Goal: Task Accomplishment & Management: Manage account settings

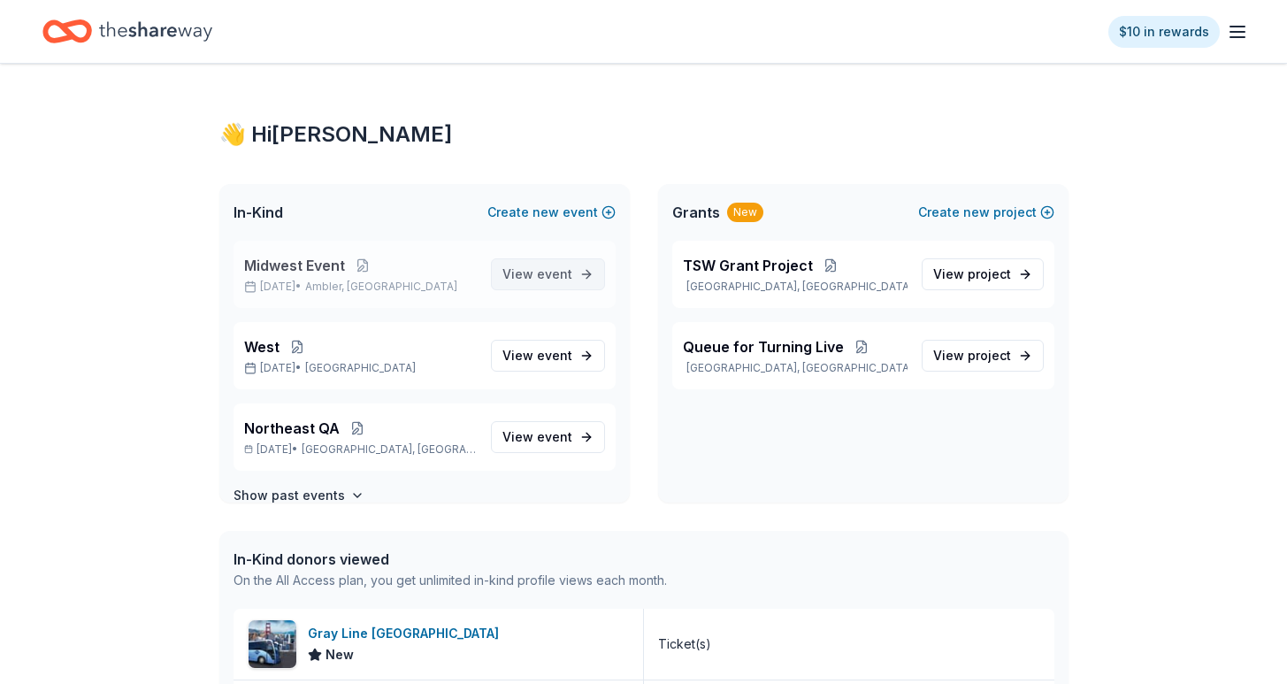
click at [502, 274] on span "View event" at bounding box center [537, 274] width 70 height 21
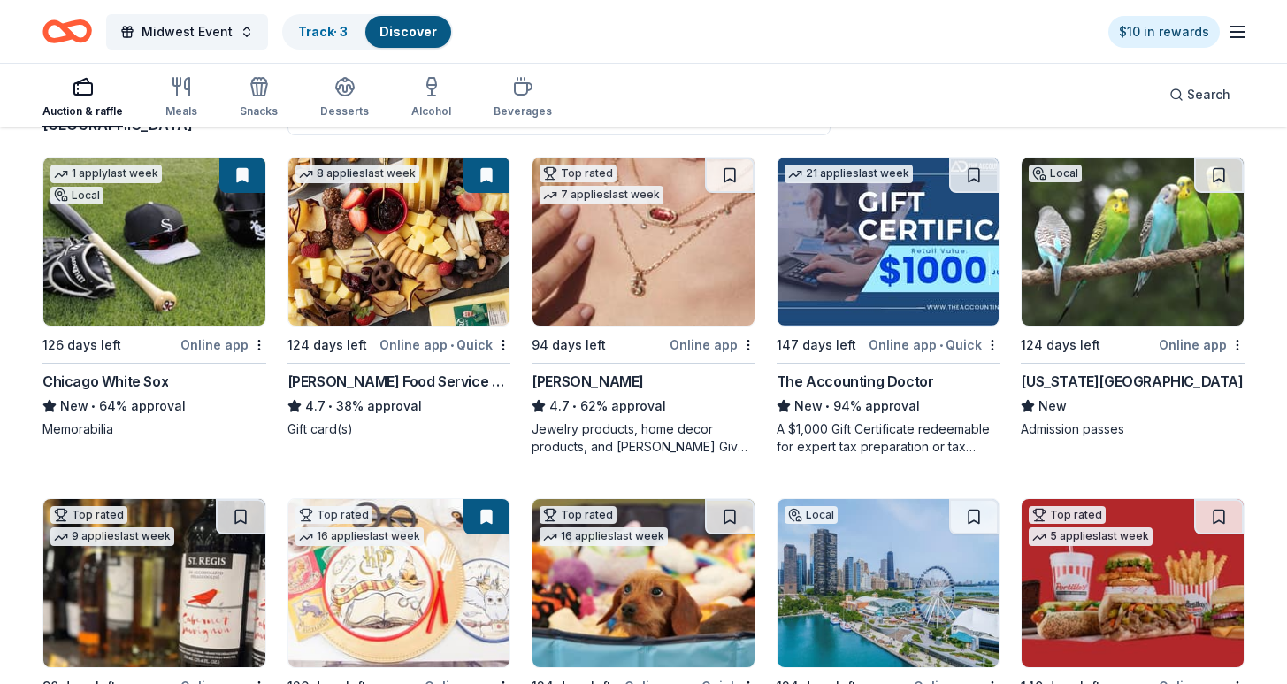
scroll to position [166, 0]
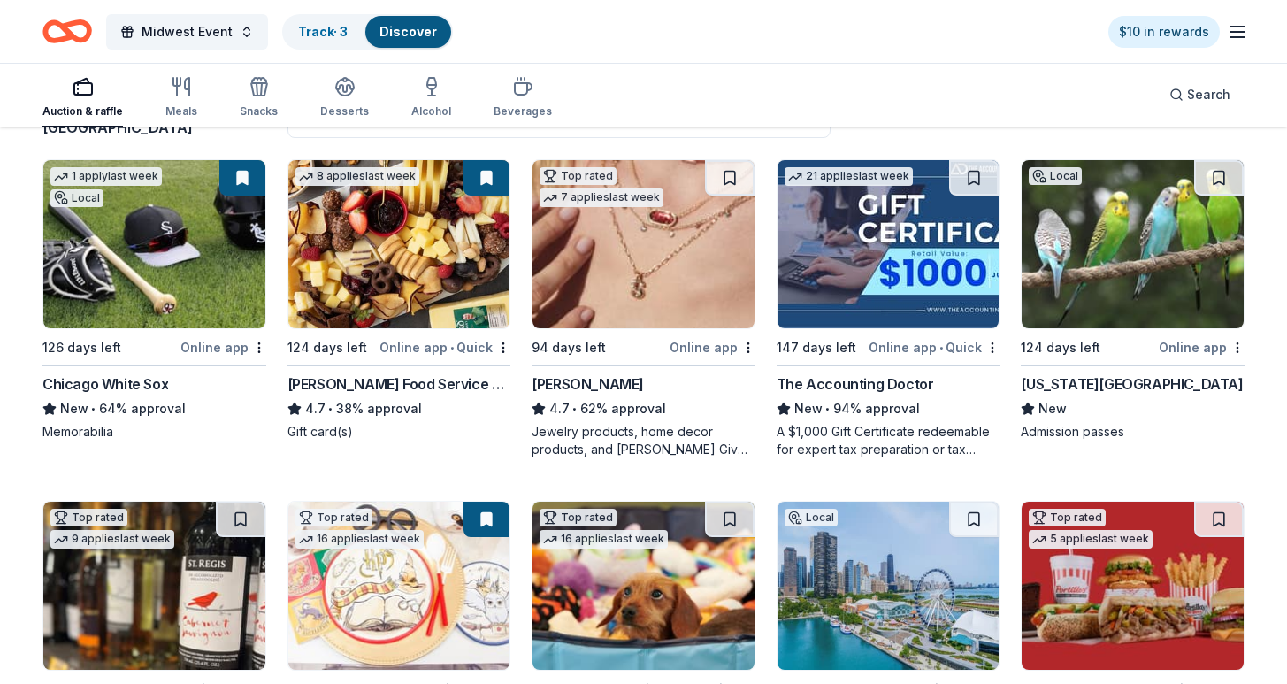
click at [88, 30] on icon "Home" at bounding box center [75, 31] width 27 height 18
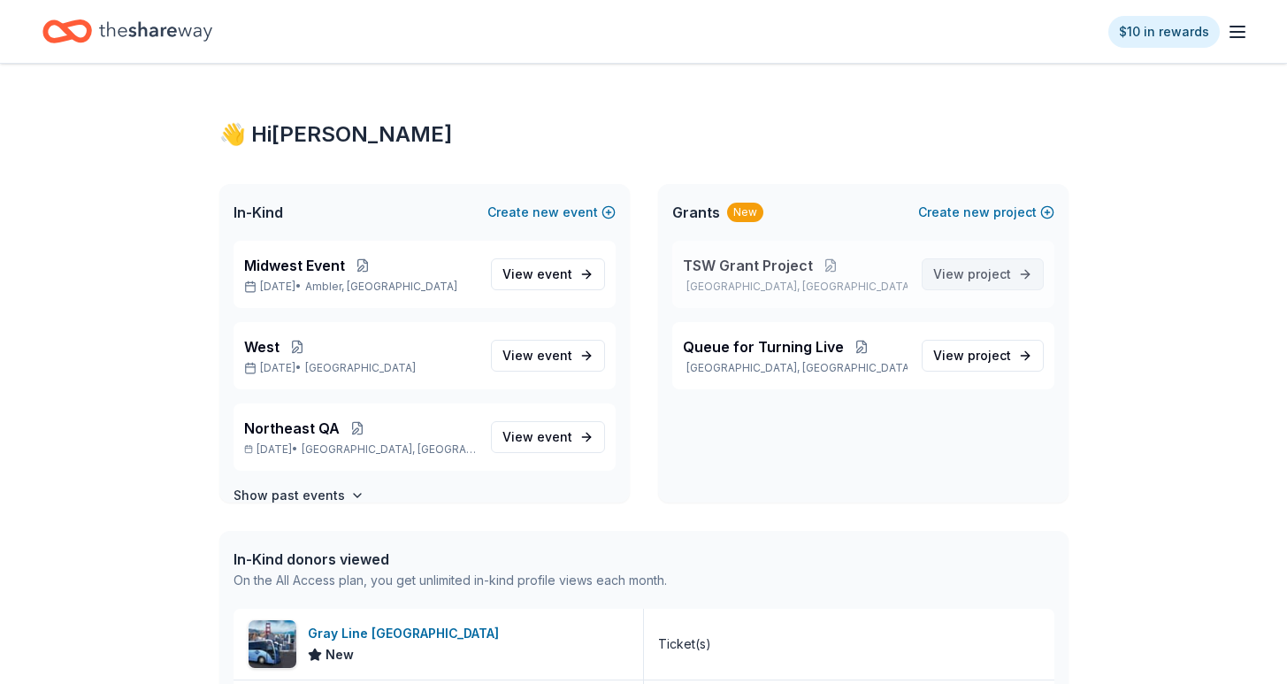
click at [994, 271] on span "project" at bounding box center [988, 273] width 43 height 15
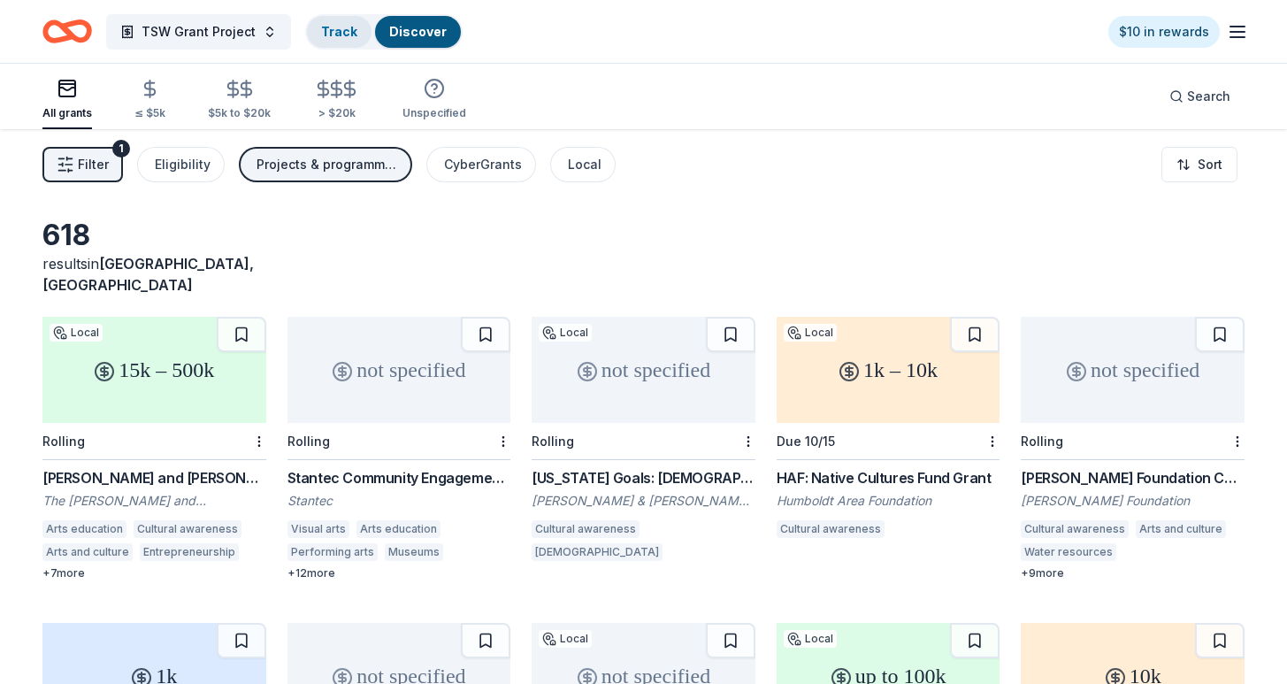
click at [339, 34] on link "Track" at bounding box center [339, 31] width 36 height 15
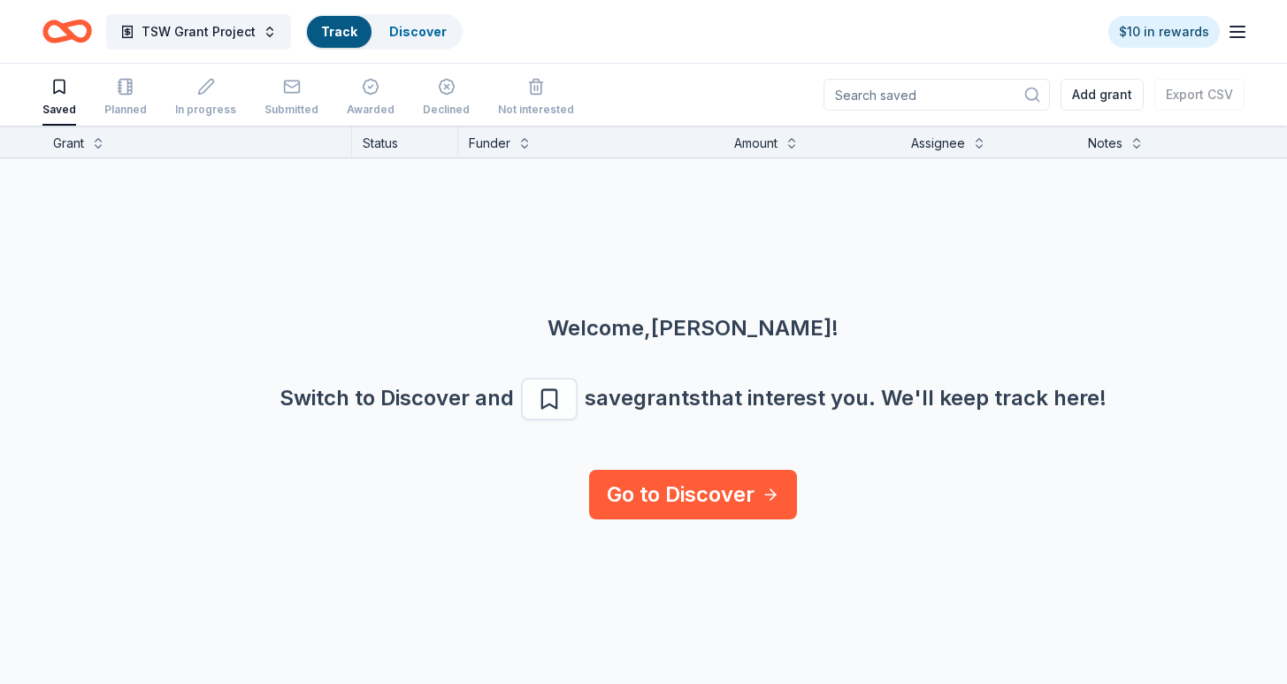
scroll to position [1, 0]
click at [409, 26] on link "Discover" at bounding box center [417, 31] width 57 height 15
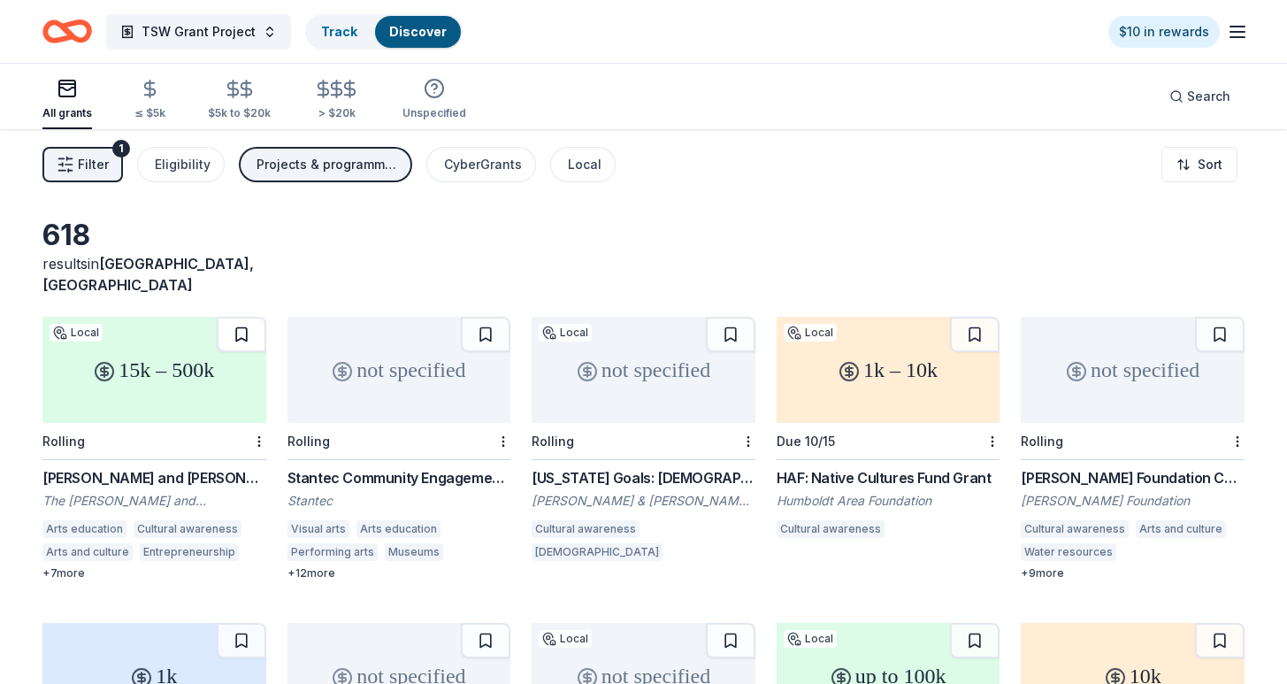
click at [240, 319] on button at bounding box center [242, 334] width 50 height 35
click at [360, 35] on link "Track · 1" at bounding box center [344, 31] width 47 height 15
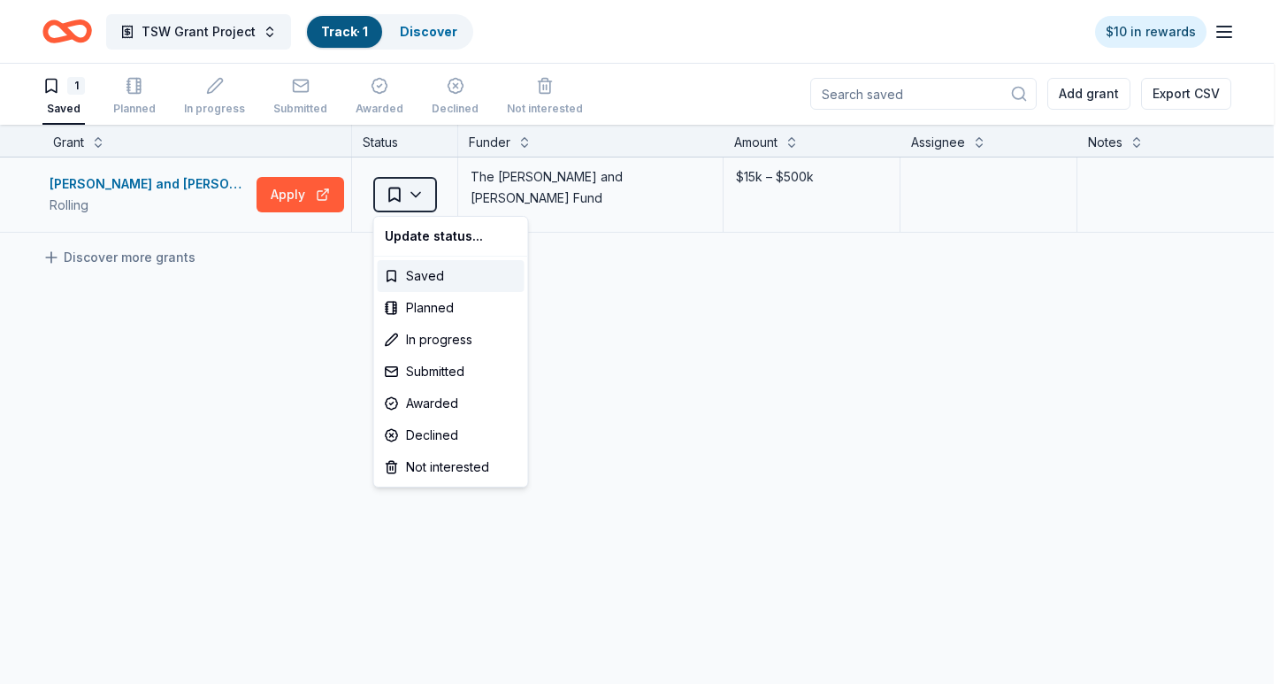
click at [424, 195] on html "TSW Grant Project Track · 1 Discover $10 in rewards 1 Saved Planned In progress…" at bounding box center [643, 341] width 1287 height 684
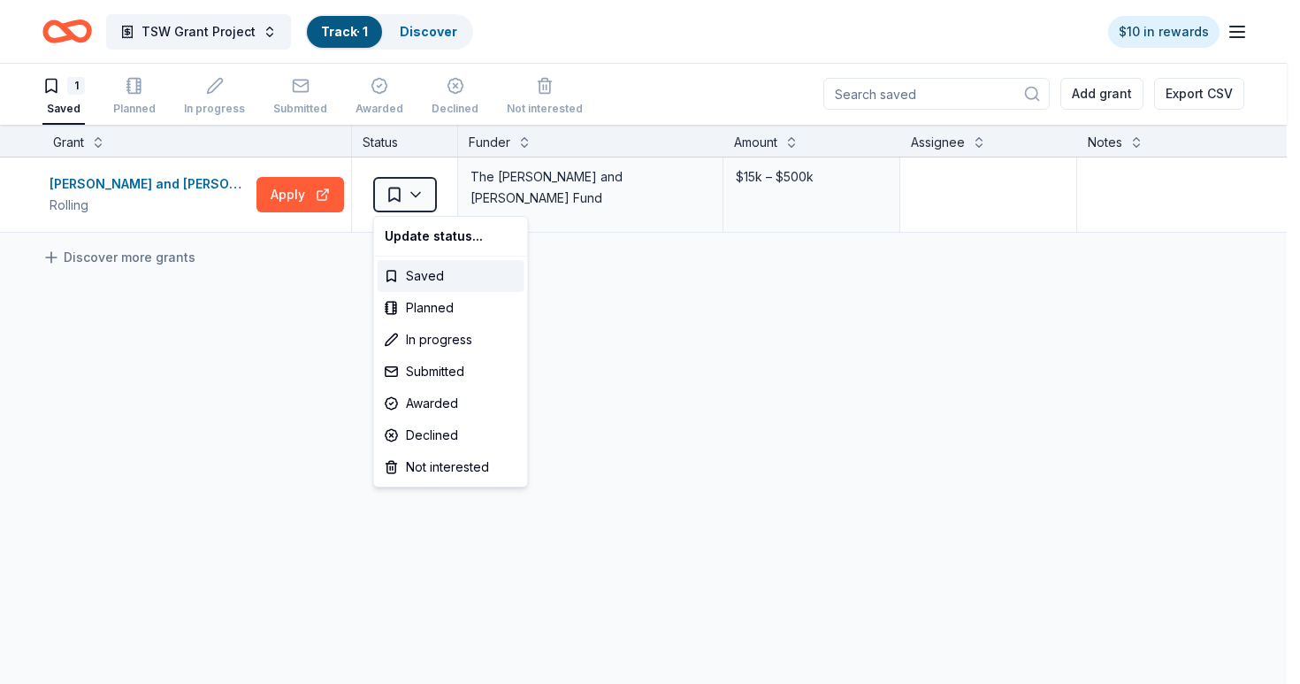
click at [299, 390] on html "TSW Grant Project Track · 1 Discover $10 in rewards 1 Saved Planned In progress…" at bounding box center [650, 341] width 1300 height 684
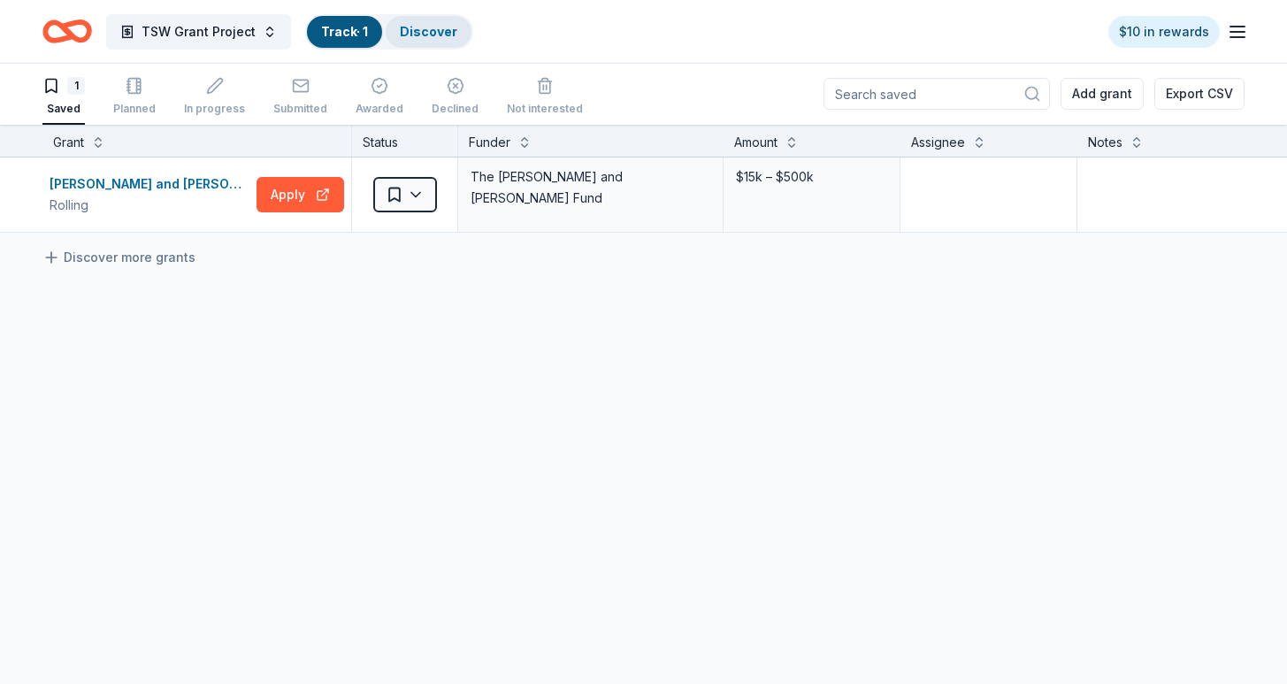
click at [433, 34] on link "Discover" at bounding box center [428, 31] width 57 height 15
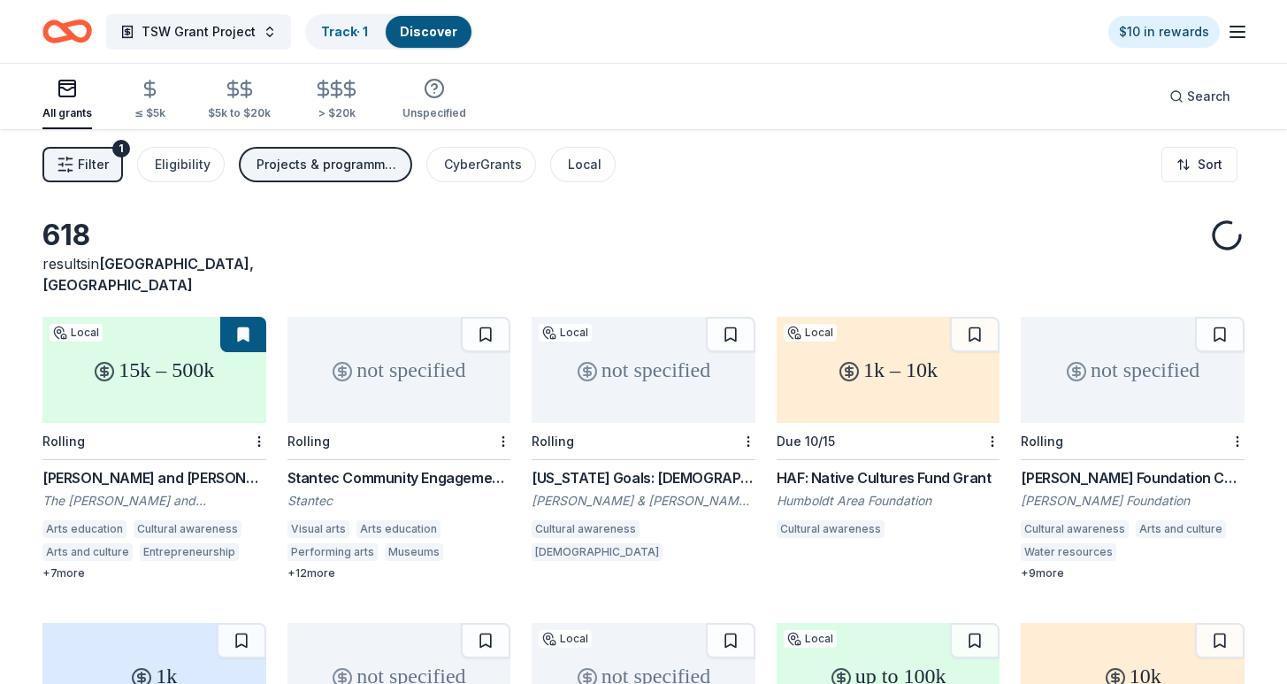
click at [148, 389] on div "15k – 500k" at bounding box center [154, 370] width 224 height 106
click at [346, 28] on link "Track · 1" at bounding box center [344, 31] width 47 height 15
click at [321, 32] on link "Track · 1" at bounding box center [344, 31] width 47 height 15
click at [342, 28] on link "Track · 1" at bounding box center [344, 31] width 47 height 15
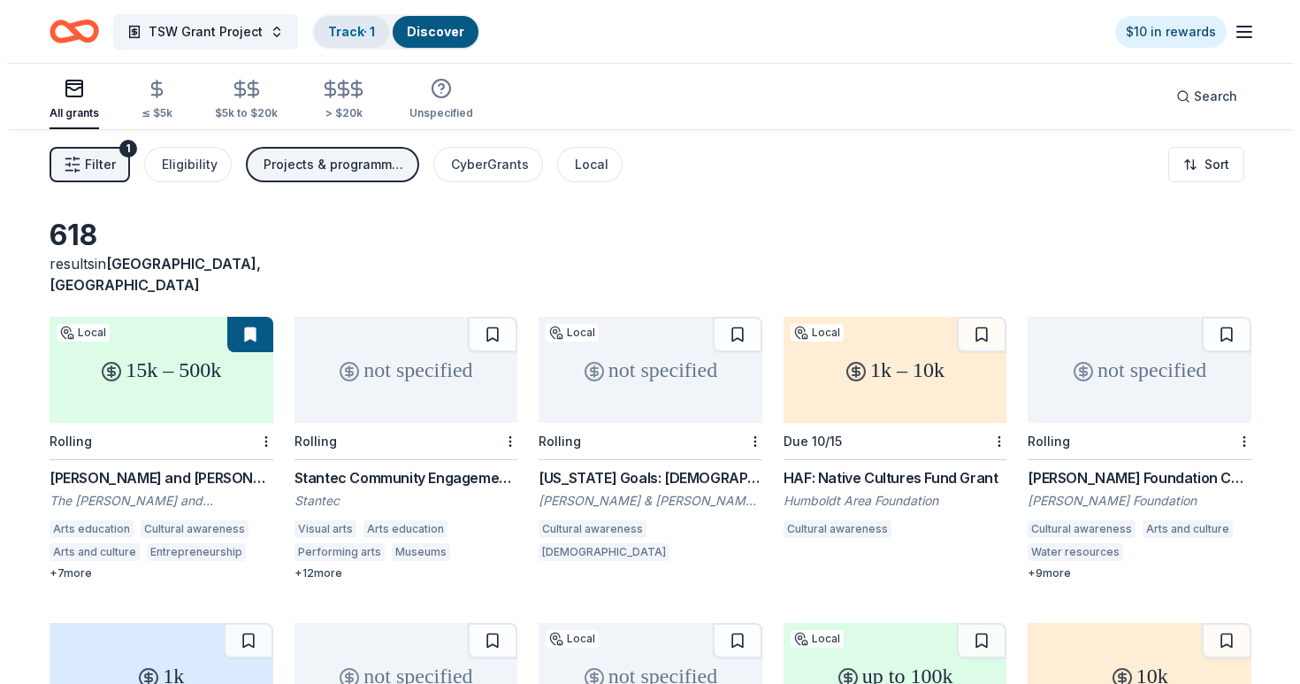
scroll to position [1, 0]
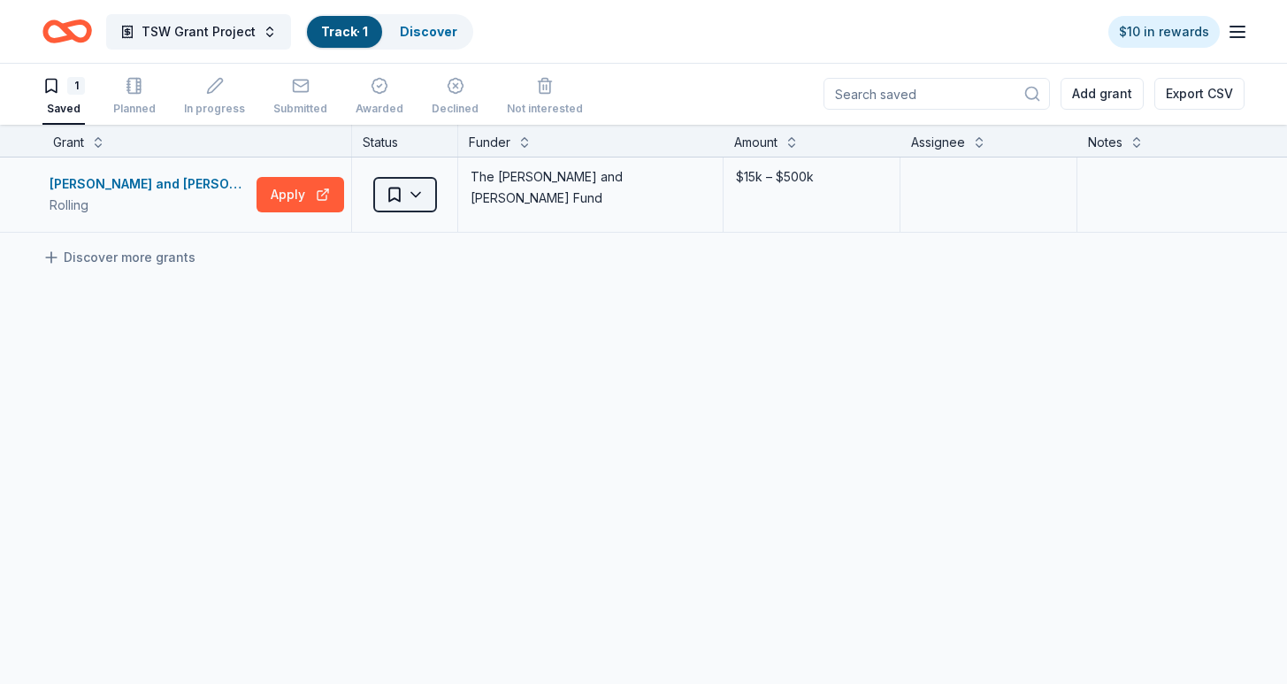
click at [409, 195] on html "TSW Grant Project Track · 1 Discover $10 in rewards 1 Saved Planned In progress…" at bounding box center [643, 341] width 1287 height 684
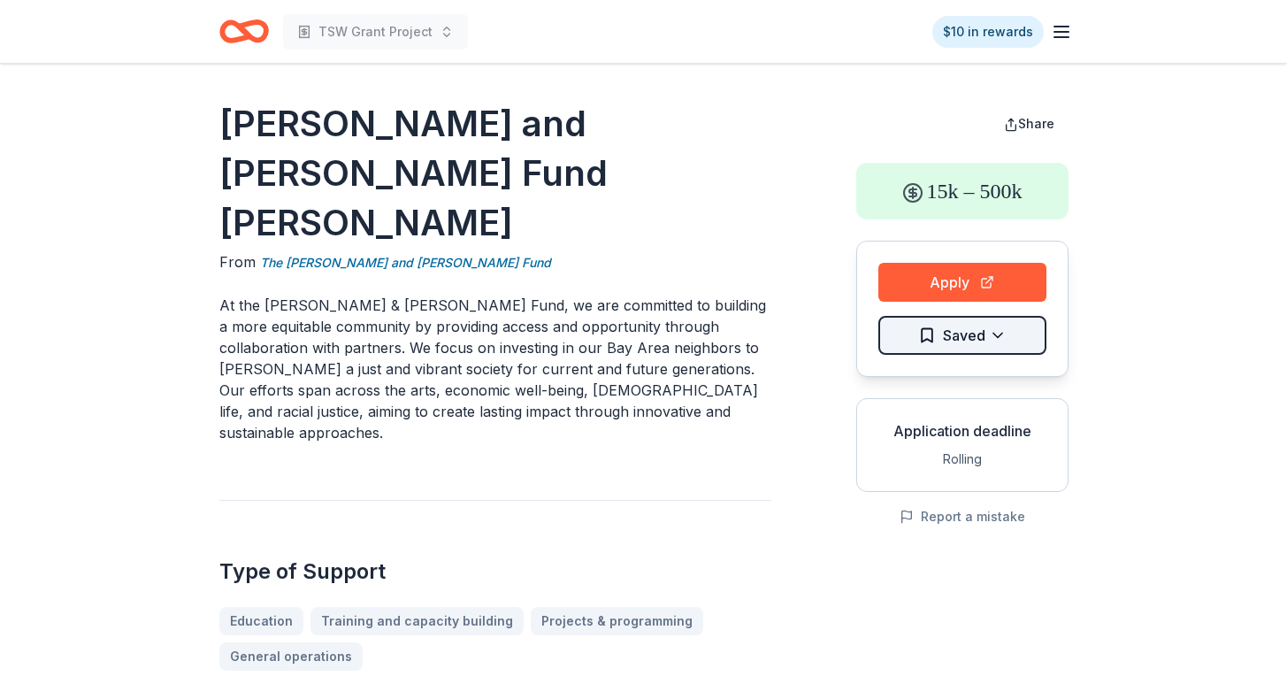
click at [986, 334] on html "TSW Grant Project $10 in rewards Walter and Elise Haas Fund Grant From The Walt…" at bounding box center [643, 342] width 1287 height 684
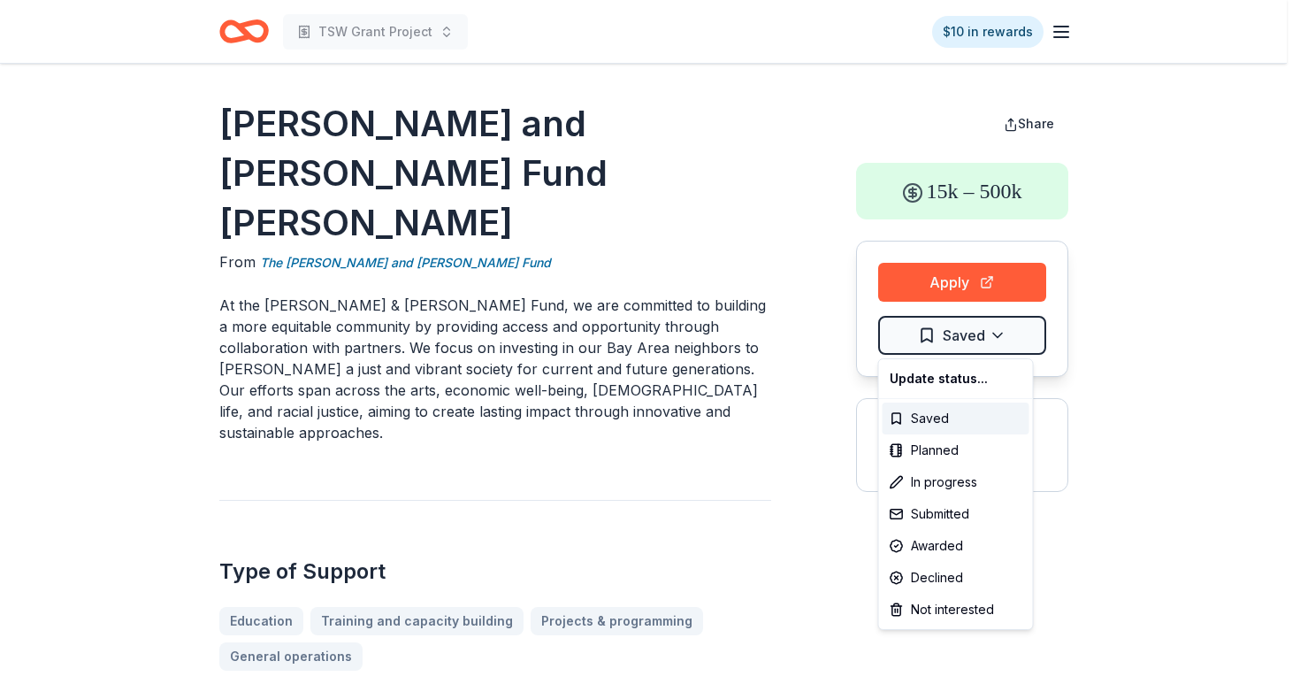
click at [942, 378] on div "Update status..." at bounding box center [955, 379] width 147 height 32
click at [953, 415] on div "Saved" at bounding box center [955, 418] width 147 height 32
